Goal: Check status: Check status

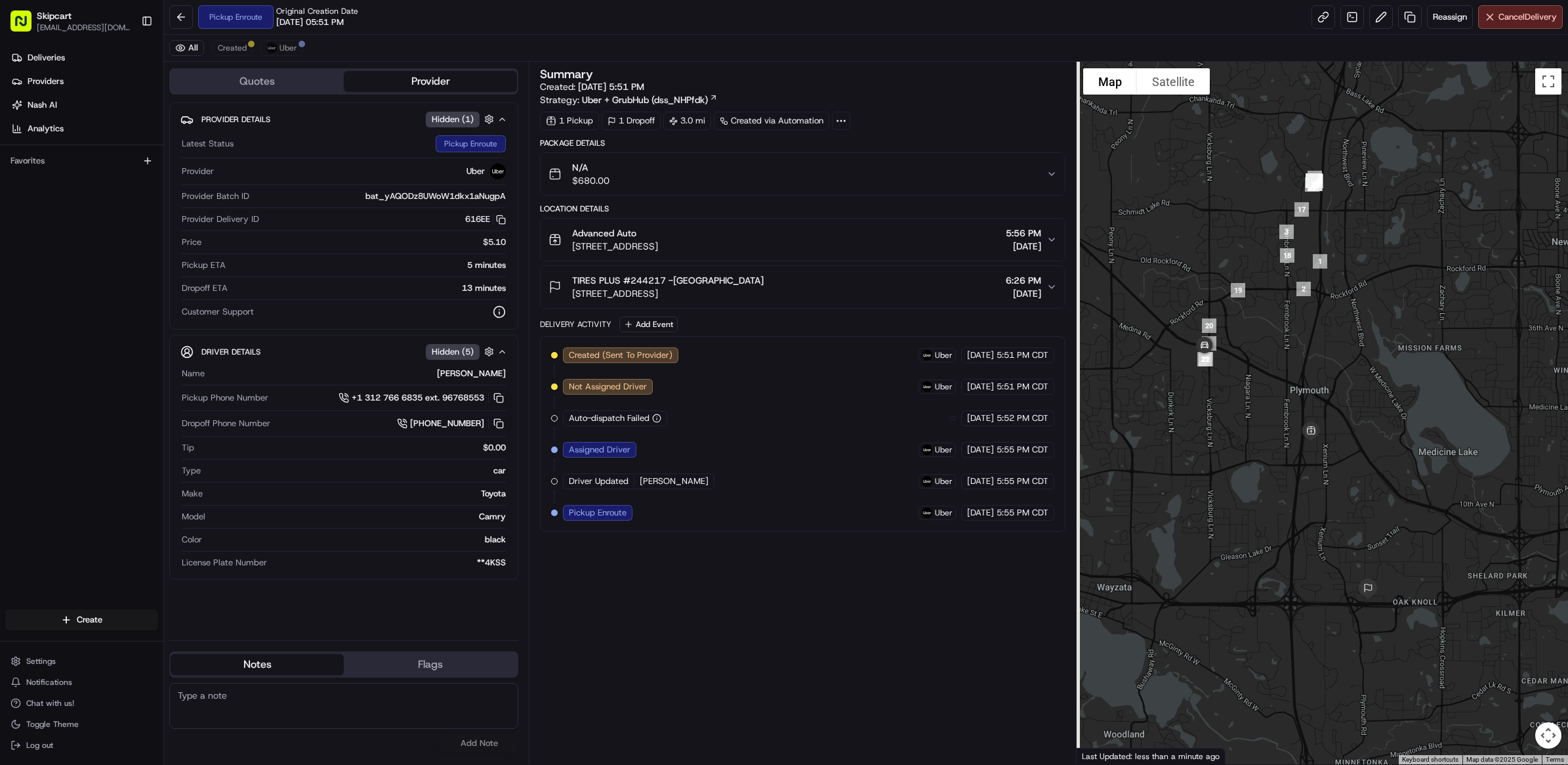
drag, startPoint x: 1196, startPoint y: 394, endPoint x: 1250, endPoint y: 425, distance: 62.3
click at [1250, 425] on div at bounding box center [1322, 413] width 492 height 703
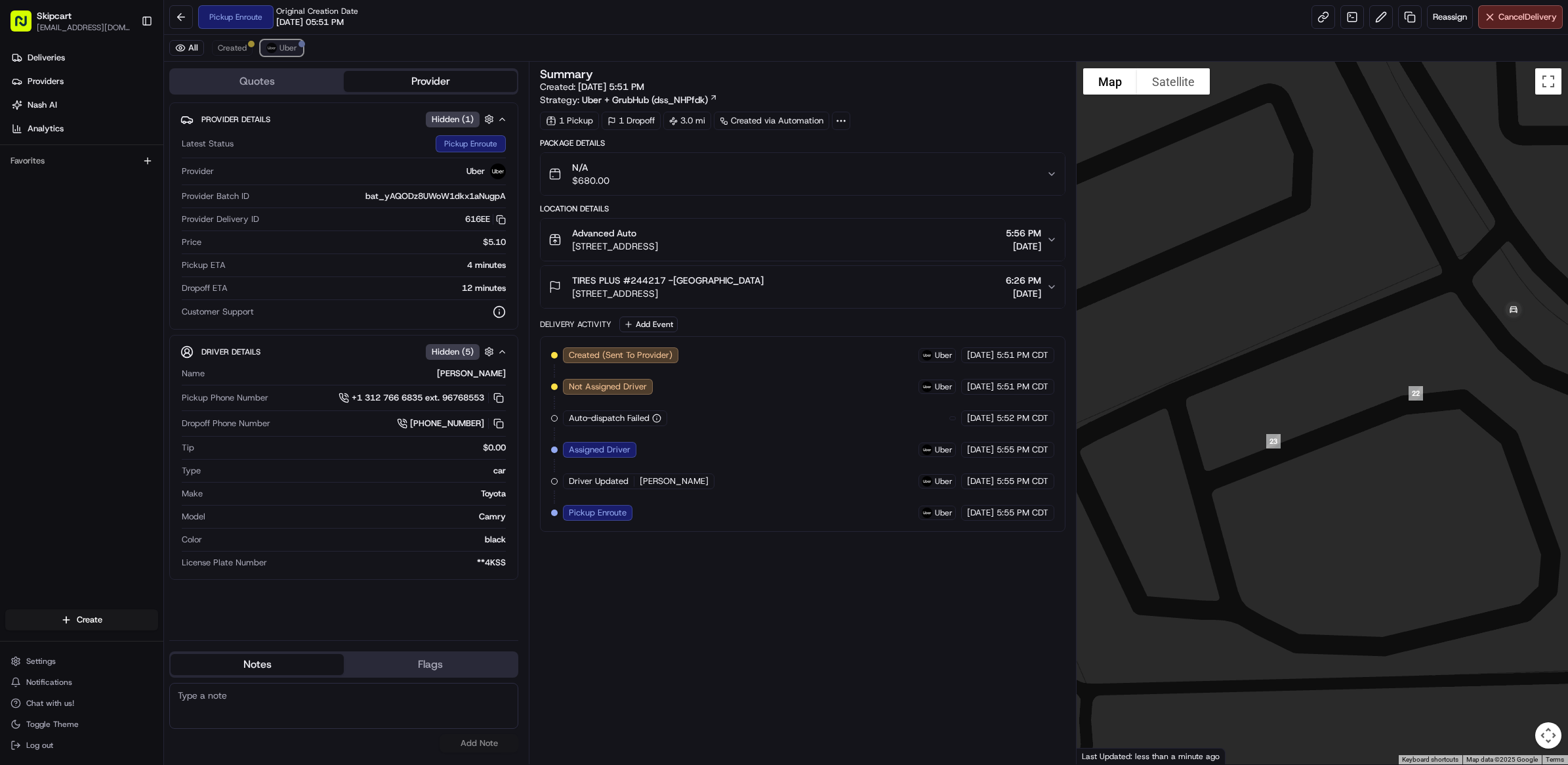
click at [277, 43] on button "Uber" at bounding box center [282, 48] width 43 height 16
click at [233, 48] on span "Created" at bounding box center [232, 48] width 29 height 11
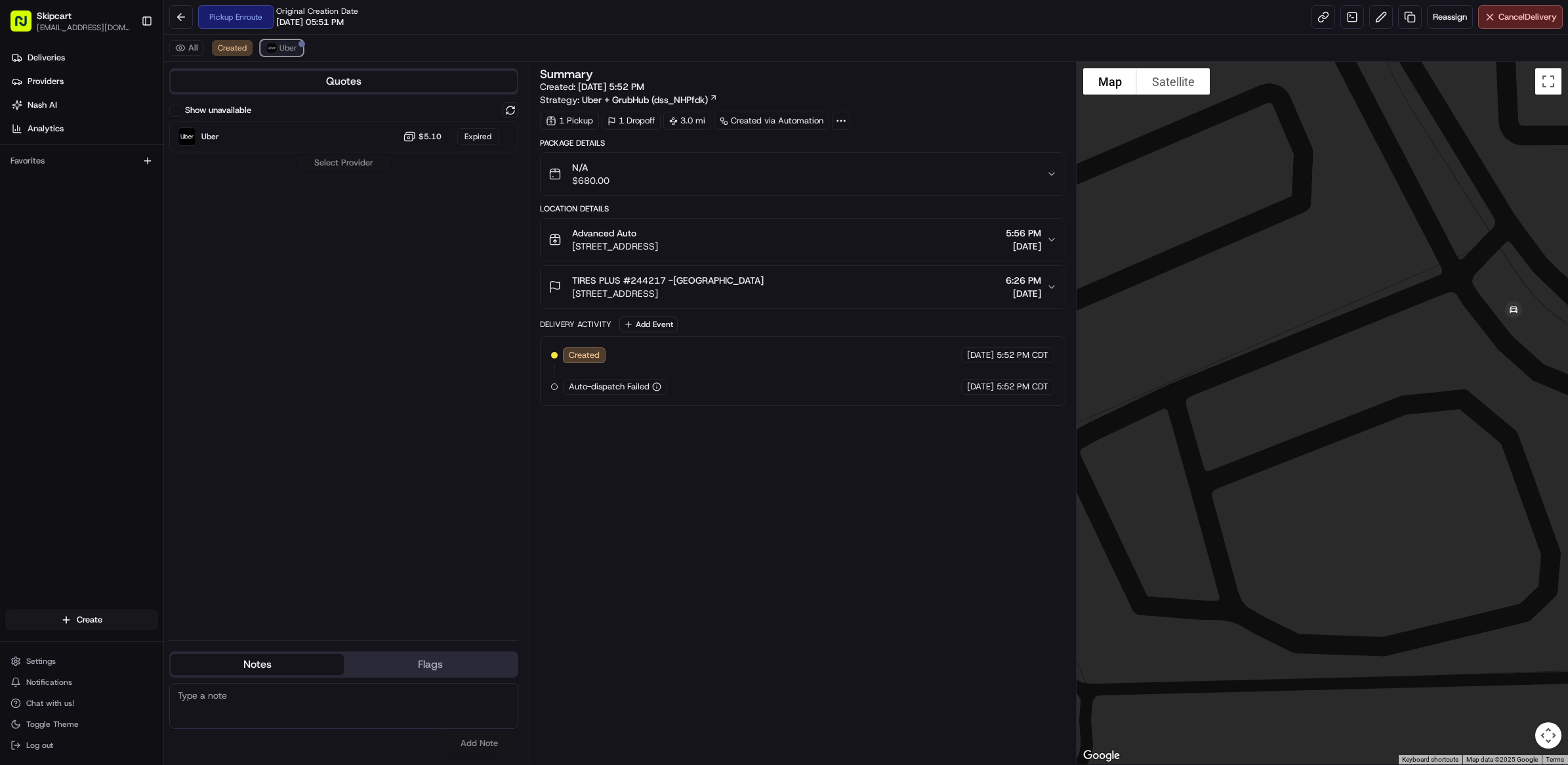
click at [290, 51] on span "Uber" at bounding box center [288, 48] width 18 height 11
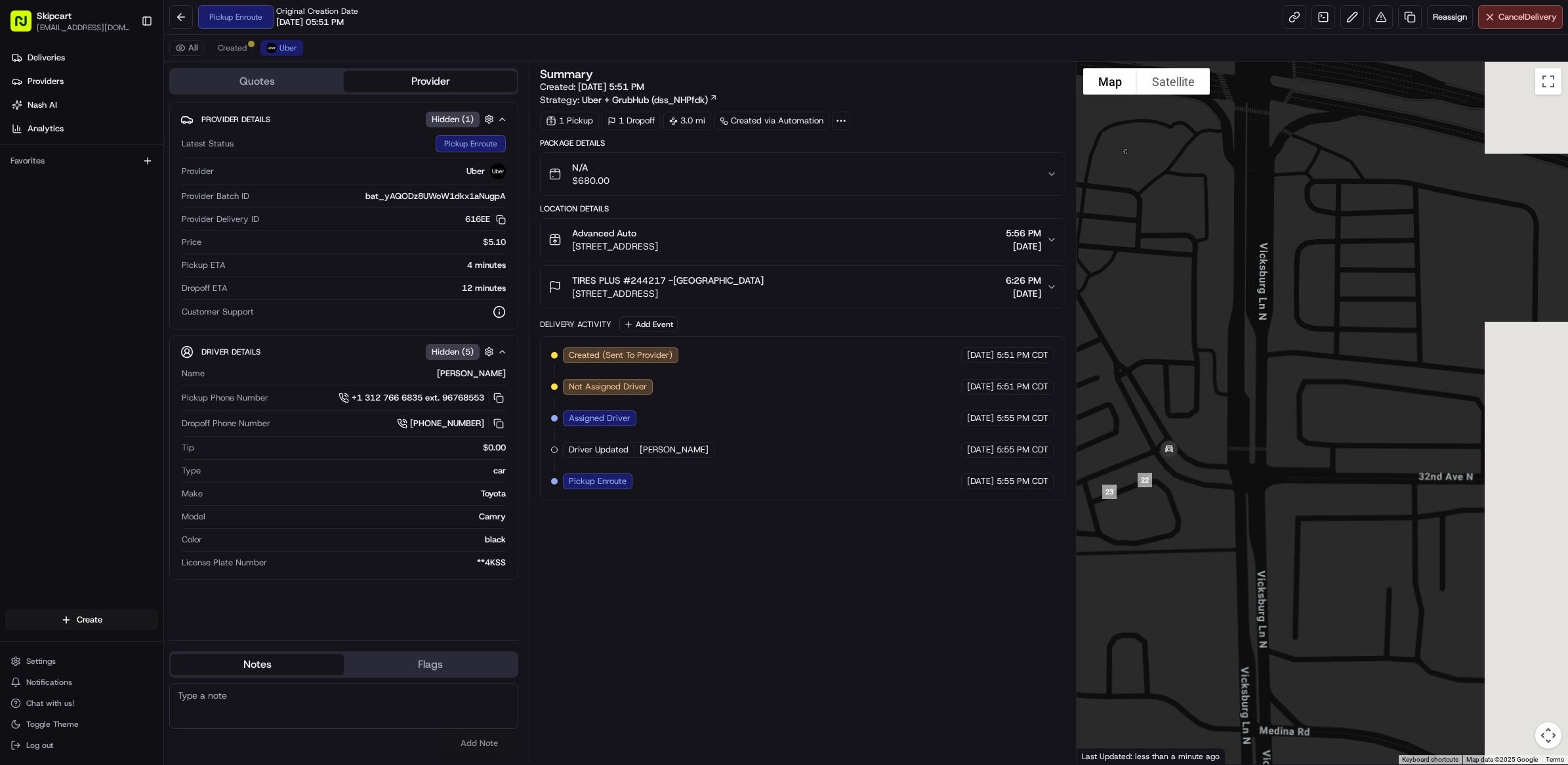
drag, startPoint x: 1316, startPoint y: 601, endPoint x: 1149, endPoint y: 526, distance: 183.1
click at [1129, 524] on div at bounding box center [1322, 413] width 492 height 703
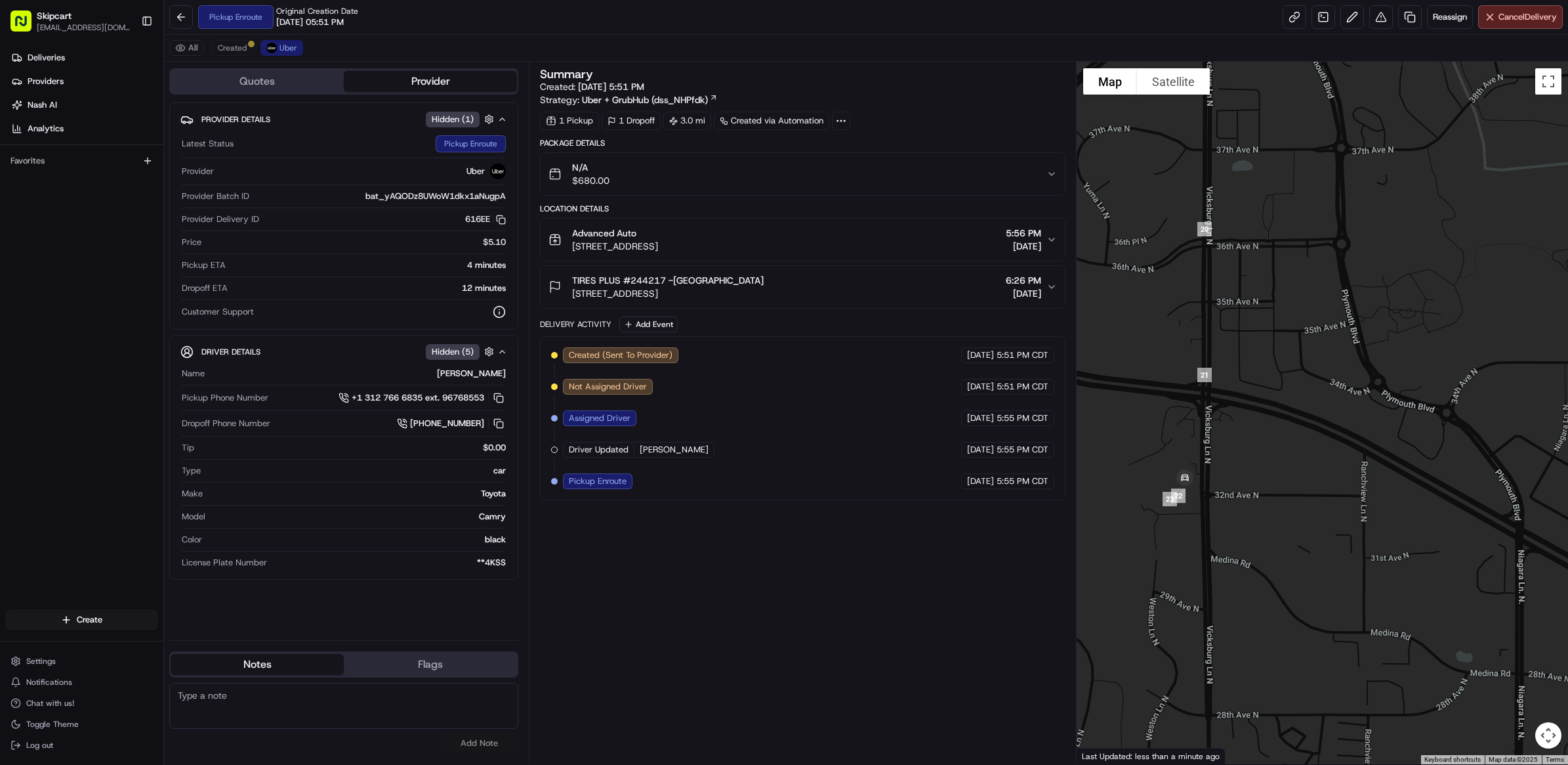
drag, startPoint x: 1220, startPoint y: 599, endPoint x: 1360, endPoint y: 480, distance: 183.7
click at [1360, 481] on div at bounding box center [1322, 413] width 492 height 703
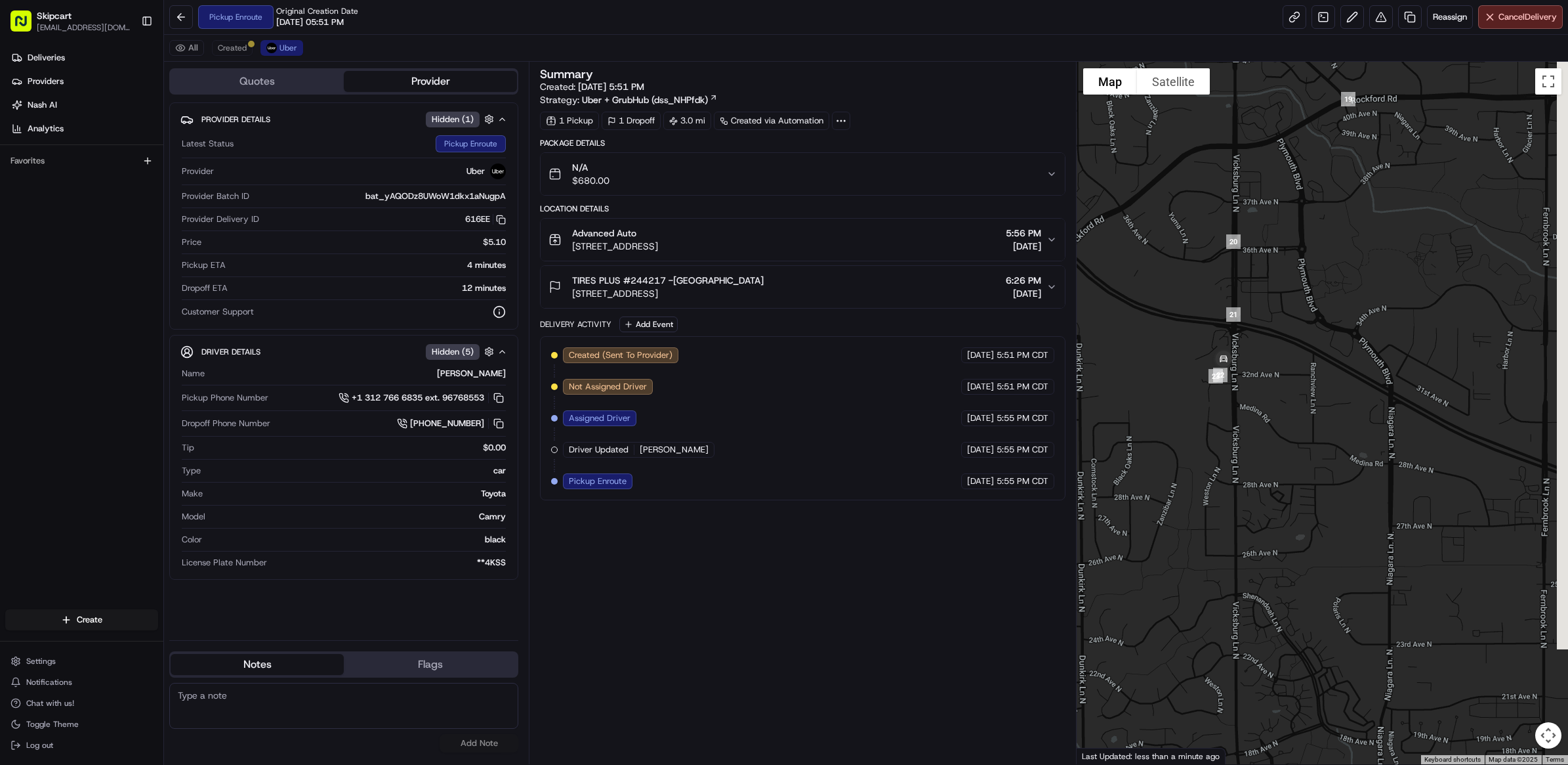
drag, startPoint x: 1355, startPoint y: 553, endPoint x: 1215, endPoint y: 467, distance: 164.3
click at [1215, 467] on div at bounding box center [1322, 413] width 492 height 703
